Goal: Navigation & Orientation: Find specific page/section

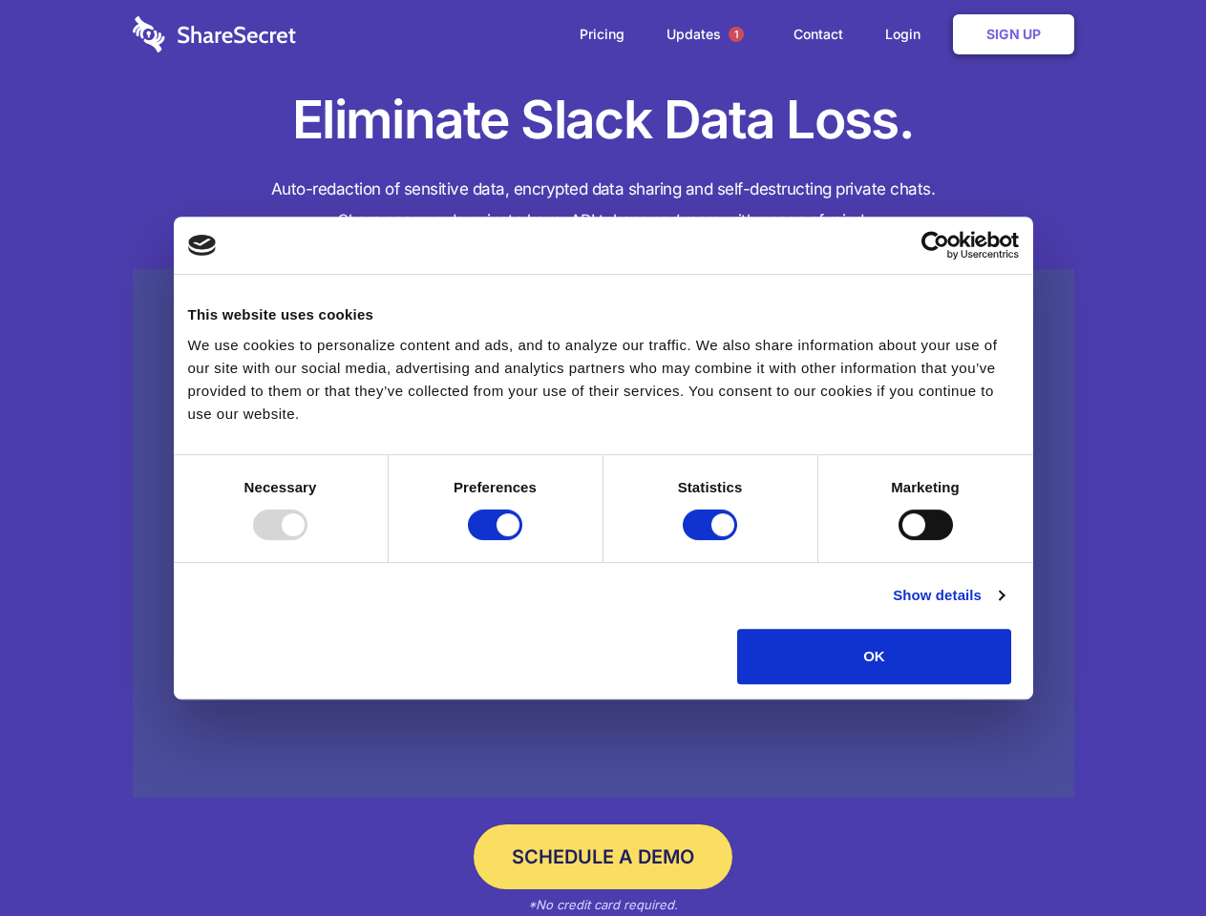
click at [307, 540] on div at bounding box center [280, 525] width 54 height 31
click at [522, 540] on input "Preferences" at bounding box center [495, 525] width 54 height 31
checkbox input "false"
click at [712, 540] on input "Statistics" at bounding box center [710, 525] width 54 height 31
checkbox input "false"
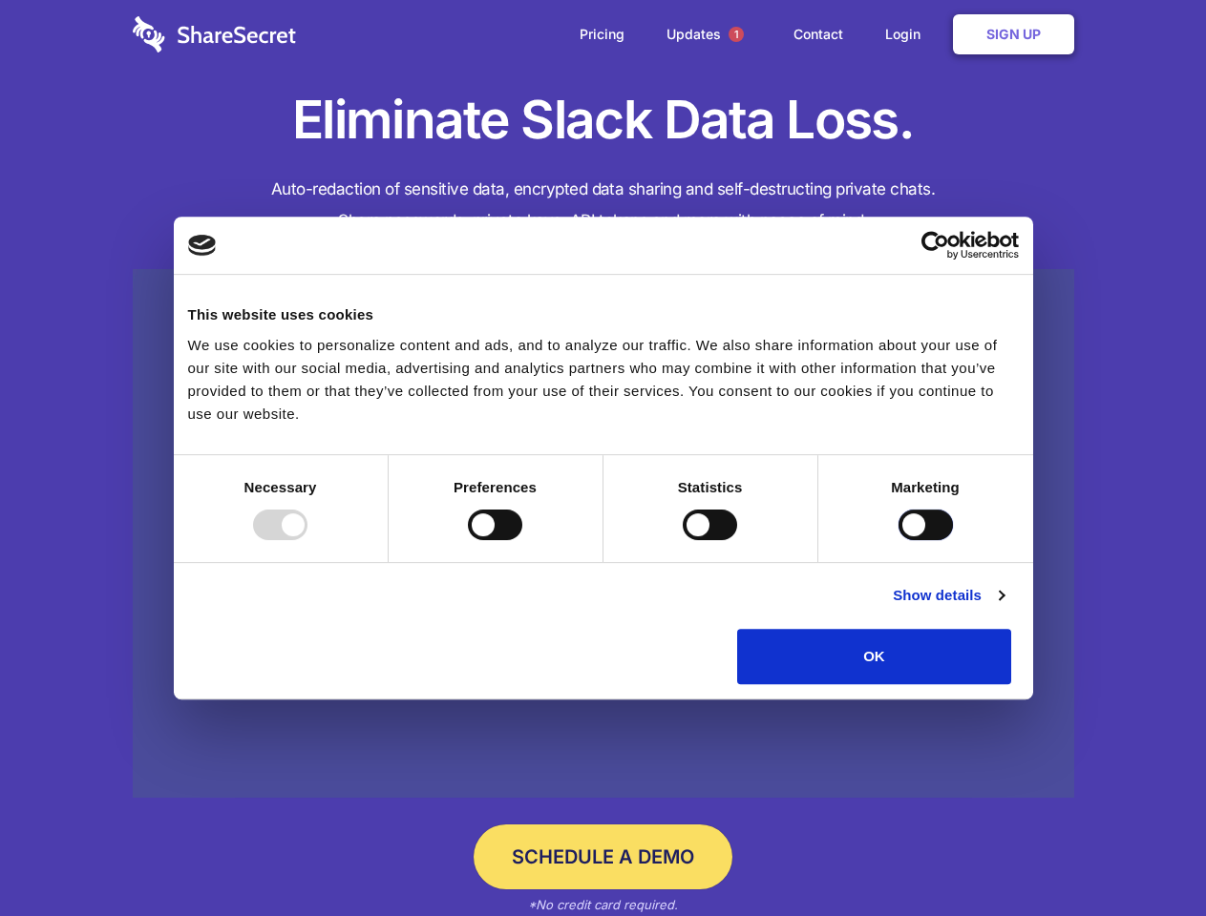
click at [898, 540] on input "Marketing" at bounding box center [925, 525] width 54 height 31
checkbox input "true"
click at [1003, 607] on link "Show details" at bounding box center [948, 595] width 111 height 23
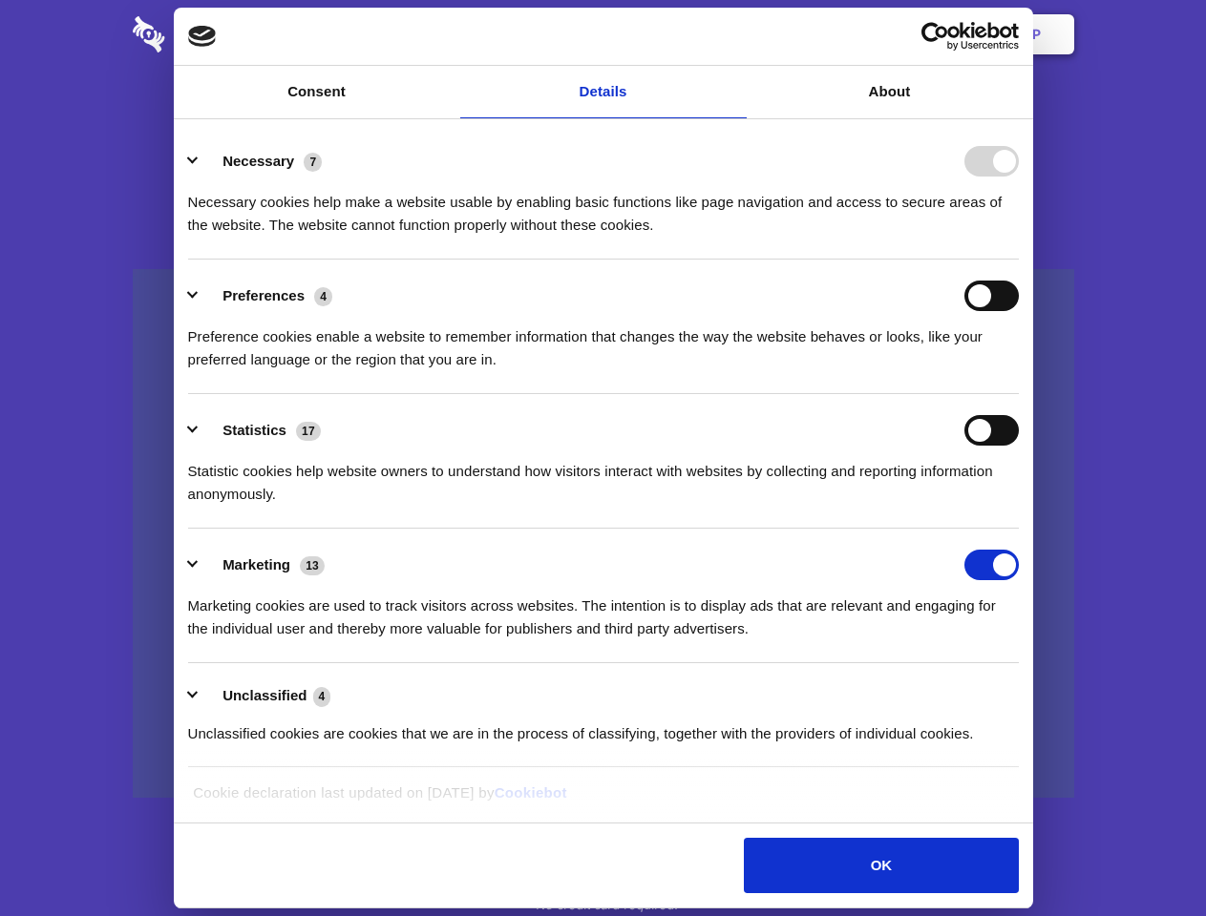
click at [1019, 260] on li "Necessary 7 Necessary cookies help make a website usable by enabling basic func…" at bounding box center [603, 192] width 831 height 135
click at [735, 34] on span "1" at bounding box center [735, 34] width 15 height 15
